Goal: Task Accomplishment & Management: Use online tool/utility

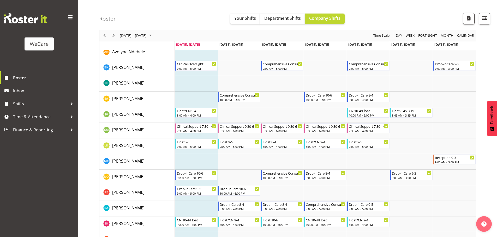
scroll to position [287, 0]
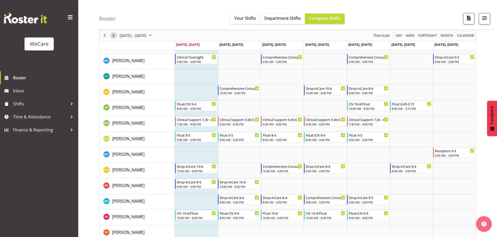
click at [114, 35] on span "Next" at bounding box center [113, 35] width 6 height 7
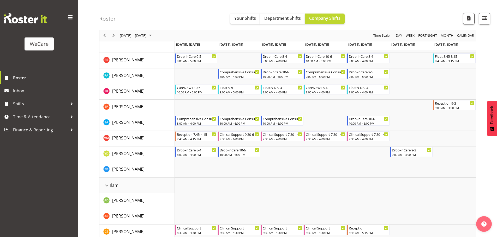
scroll to position [417, 0]
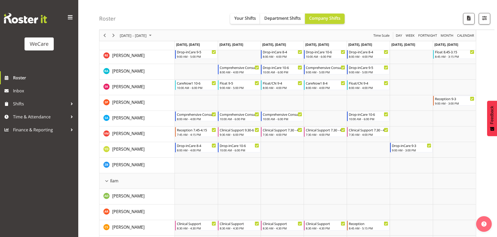
click at [117, 34] on div "Timeline Week of September 15, 2025" at bounding box center [113, 35] width 9 height 11
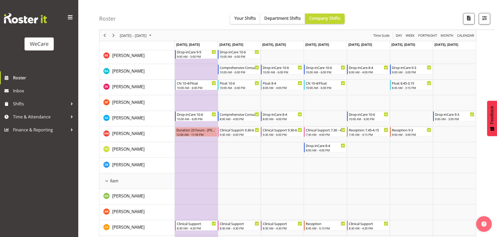
click at [39, 45] on div "WeCare" at bounding box center [39, 44] width 19 height 8
click at [32, 20] on img at bounding box center [25, 18] width 43 height 10
drag, startPoint x: 32, startPoint y: 20, endPoint x: 34, endPoint y: 26, distance: 6.5
click at [32, 20] on img at bounding box center [25, 18] width 43 height 10
click at [71, 16] on span at bounding box center [70, 17] width 8 height 8
